Goal: Transaction & Acquisition: Obtain resource

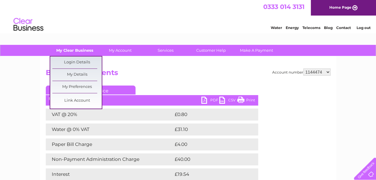
click at [80, 46] on link "My Clear Business" at bounding box center [74, 50] width 49 height 11
click at [75, 101] on link "Link Account" at bounding box center [76, 101] width 49 height 12
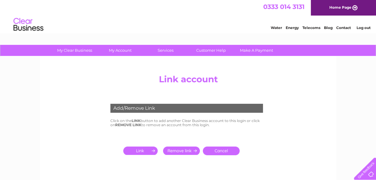
click at [144, 154] on input "submit" at bounding box center [141, 150] width 37 height 8
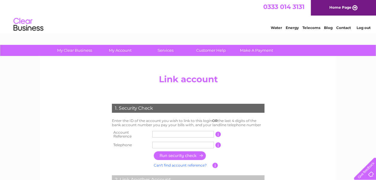
click at [173, 135] on input "text" at bounding box center [183, 134] width 62 height 7
type input "30316746"
click at [175, 142] on input "text" at bounding box center [183, 145] width 62 height 7
type input "07391381361"
click at [180, 154] on input "button" at bounding box center [180, 155] width 53 height 9
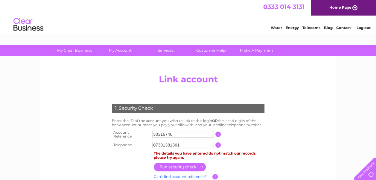
click at [185, 142] on input "07391381361" at bounding box center [183, 145] width 62 height 7
type input "01415745600"
click at [176, 166] on input "button" at bounding box center [180, 167] width 53 height 9
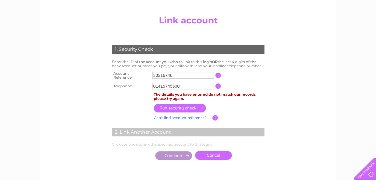
scroll to position [60, 0]
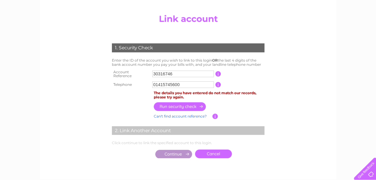
click at [193, 82] on input "01415745600" at bounding box center [183, 84] width 62 height 7
click at [243, 109] on td at bounding box center [209, 107] width 114 height 12
click at [217, 83] on input "button" at bounding box center [218, 84] width 6 height 5
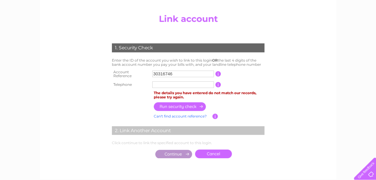
click at [217, 83] on input "button" at bounding box center [218, 84] width 6 height 5
click at [184, 83] on input "text" at bounding box center [183, 84] width 62 height 7
type input "07918971100"
click at [179, 105] on input "button" at bounding box center [180, 106] width 53 height 9
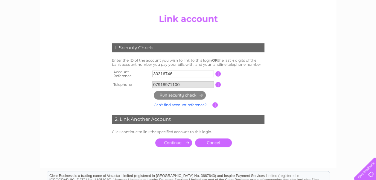
click at [170, 140] on input "submit" at bounding box center [173, 142] width 37 height 8
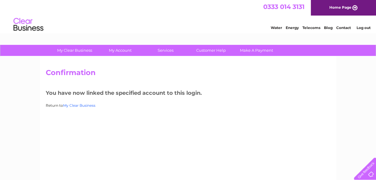
click at [79, 105] on link "My Clear Business" at bounding box center [79, 105] width 32 height 4
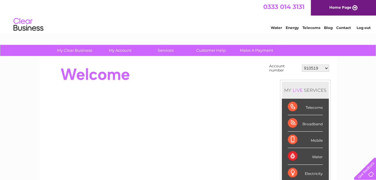
click at [315, 69] on select "910519 924735 949926 953550 995586 1144474 1147038 30264617 30291883 30294298 3…" at bounding box center [314, 68] width 27 height 7
select select "30316746"
click at [301, 65] on select "910519 924735 949926 953550 995586 1144474 1147038 30264617 30291883 30294298 3…" at bounding box center [314, 68] width 27 height 7
click at [129, 63] on link "Bills and Payments" at bounding box center [122, 62] width 49 height 12
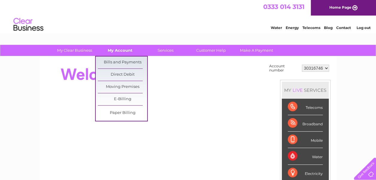
click at [115, 48] on link "My Account" at bounding box center [119, 50] width 49 height 11
click at [114, 62] on link "Bills and Payments" at bounding box center [122, 62] width 49 height 12
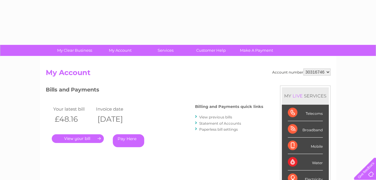
click at [218, 122] on link "Statement of Accounts" at bounding box center [220, 123] width 42 height 4
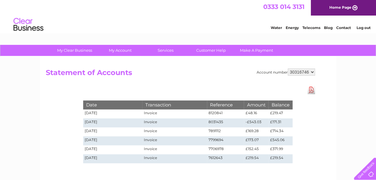
click at [309, 89] on link "Download Pdf" at bounding box center [310, 89] width 7 height 9
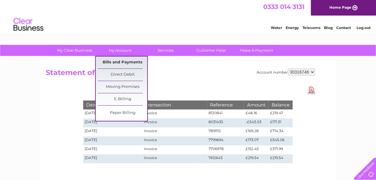
click at [125, 65] on link "Bills and Payments" at bounding box center [122, 62] width 49 height 12
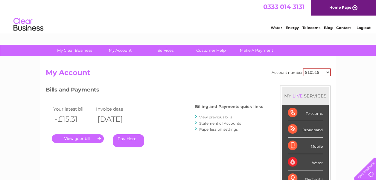
click at [317, 74] on select "910519 924735 949926 953550 995586 1144474 1147038 30264617 30291883 30294298 3…" at bounding box center [316, 72] width 28 height 8
select select "30316746"
click at [302, 68] on select "910519 924735 949926 953550 995586 1144474 1147038 30264617 30291883 30294298 3…" at bounding box center [316, 72] width 28 height 8
click at [223, 117] on link "View previous bills" at bounding box center [215, 117] width 33 height 4
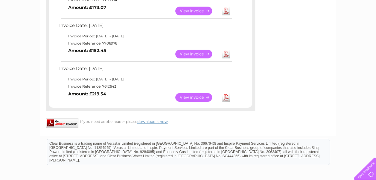
scroll to position [240, 0]
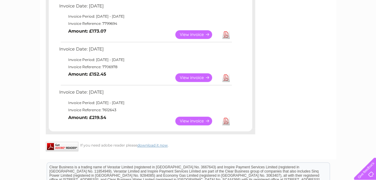
click at [226, 121] on link "Download" at bounding box center [225, 121] width 7 height 9
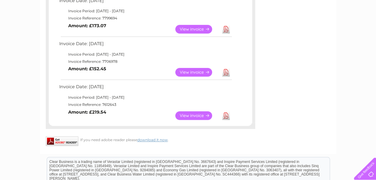
scroll to position [251, 0]
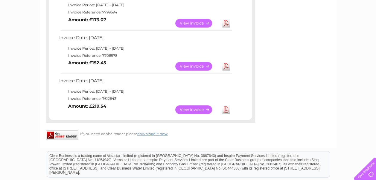
click at [224, 111] on link "Download" at bounding box center [225, 109] width 7 height 9
